Goal: Task Accomplishment & Management: Use online tool/utility

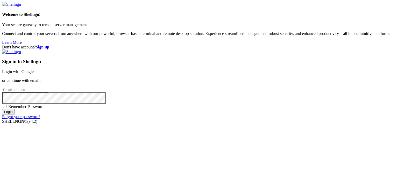
click at [34, 69] on link "Login with Google" at bounding box center [18, 71] width 32 height 4
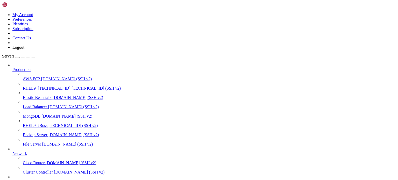
scroll to position [42, 0]
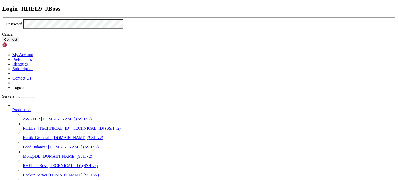
click at [19, 42] on button "Connect" at bounding box center [10, 39] width 17 height 5
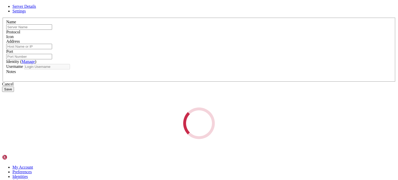
type input "RHEL9_JBoss"
type input "[TECHNICAL_ID]"
type input "22"
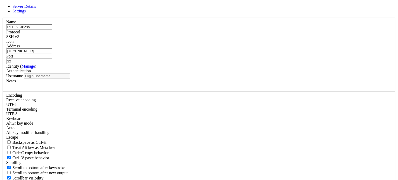
type input "ec2-user"
